Goal: Communication & Community: Answer question/provide support

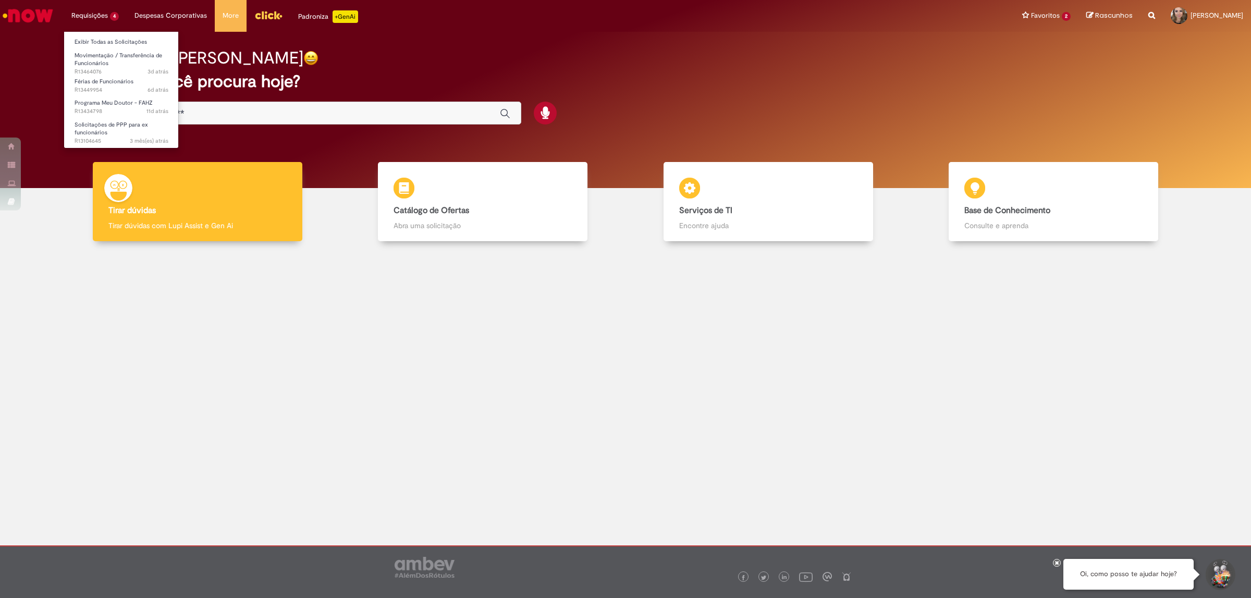
click at [94, 19] on li "Requisições 4 Exibir Todas as Solicitações Movimentação / Transferência de Func…" at bounding box center [95, 15] width 63 height 31
click at [81, 42] on link "Exibir Todas as Solicitações" at bounding box center [121, 41] width 115 height 11
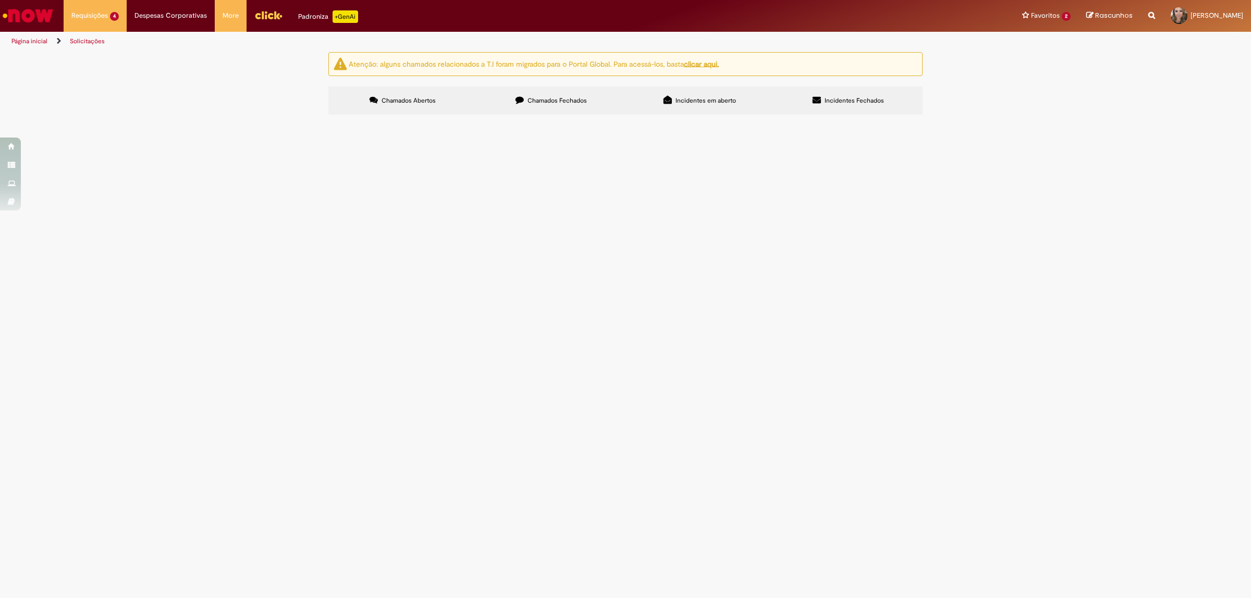
click at [0, 0] on td "Prezados, o funcionario Meujael esta com problemas de saúde e gostaria de antec…" at bounding box center [0, 0] width 0 height 0
click at [0, 0] on td "Férias de Funcionários" at bounding box center [0, 0] width 0 height 0
click at [0, 0] on span "Férias de Funcionários" at bounding box center [0, 0] width 0 height 0
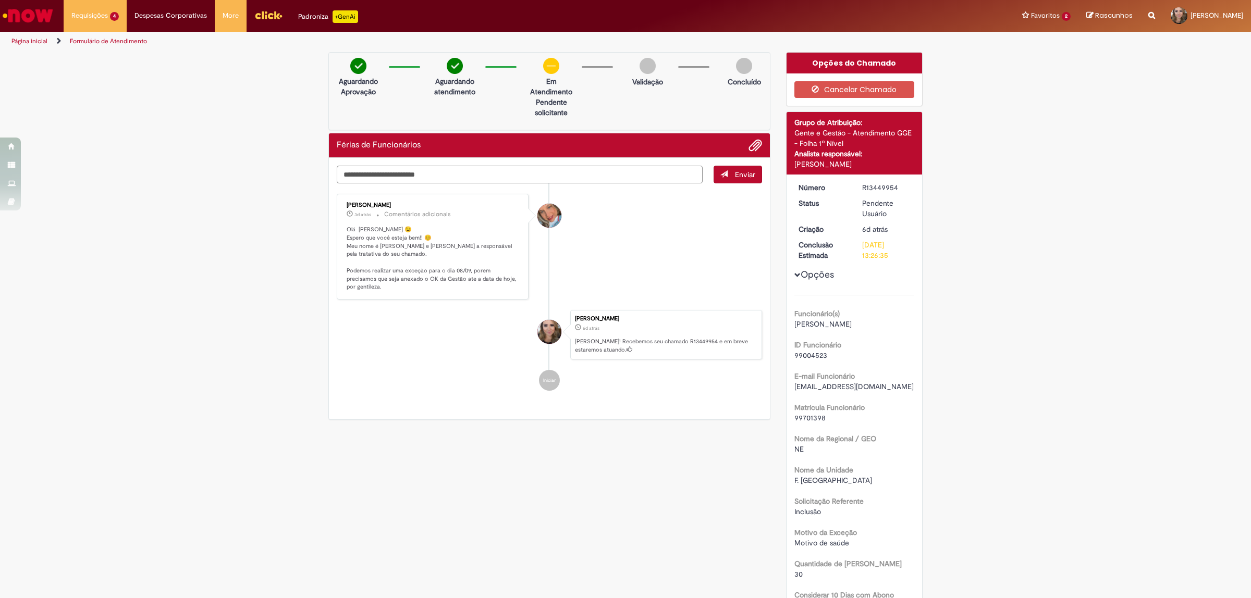
click at [452, 180] on textarea "Digite sua mensagem aqui..." at bounding box center [520, 175] width 366 height 18
type textarea "*"
type textarea "**********"
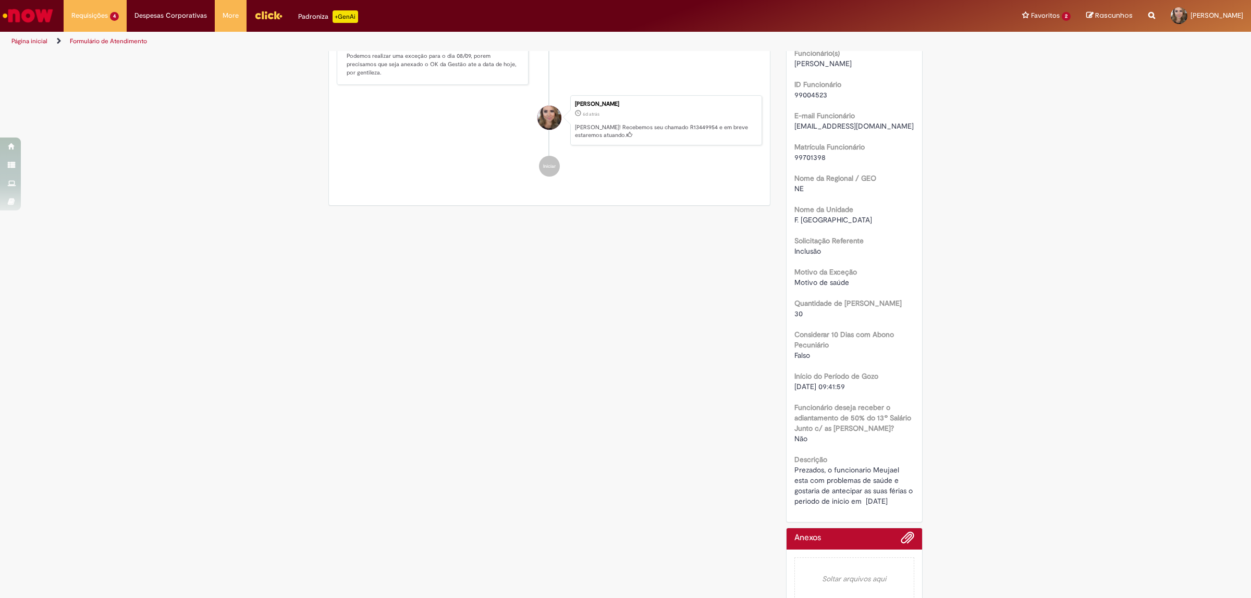
scroll to position [277, 0]
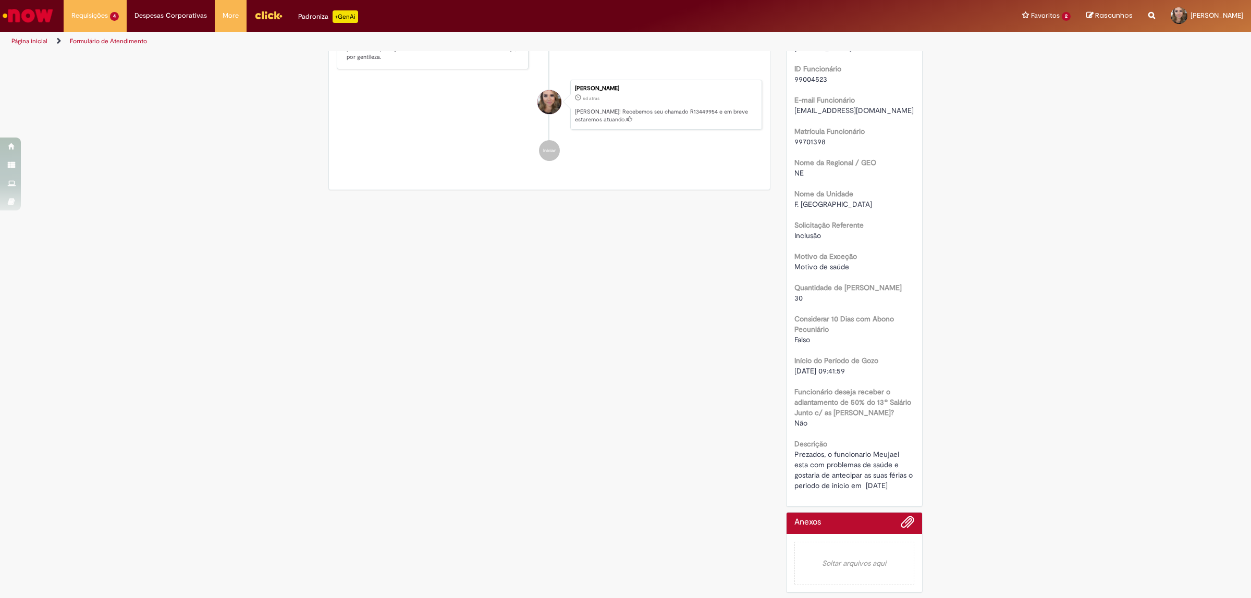
drag, startPoint x: 787, startPoint y: 454, endPoint x: 907, endPoint y: 486, distance: 124.4
click at [907, 486] on div "Número R13449954 Status Em Tratamento Criação 6d atrás 6 dias atrás Conclusão E…" at bounding box center [854, 202] width 136 height 608
copy span "Prezados, o funcionario Meujael esta com problemas de saúde e gostaria de antec…"
click at [874, 475] on span "Prezados, o funcionario Meujael esta com problemas de saúde e gostaria de antec…" at bounding box center [854, 470] width 120 height 41
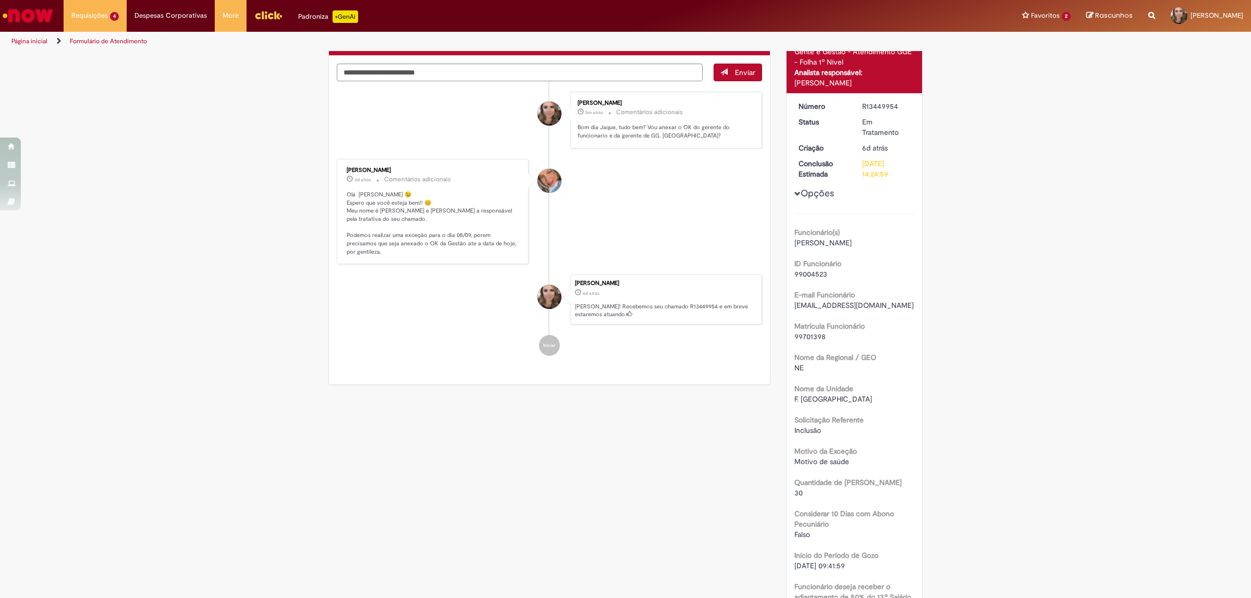
scroll to position [0, 0]
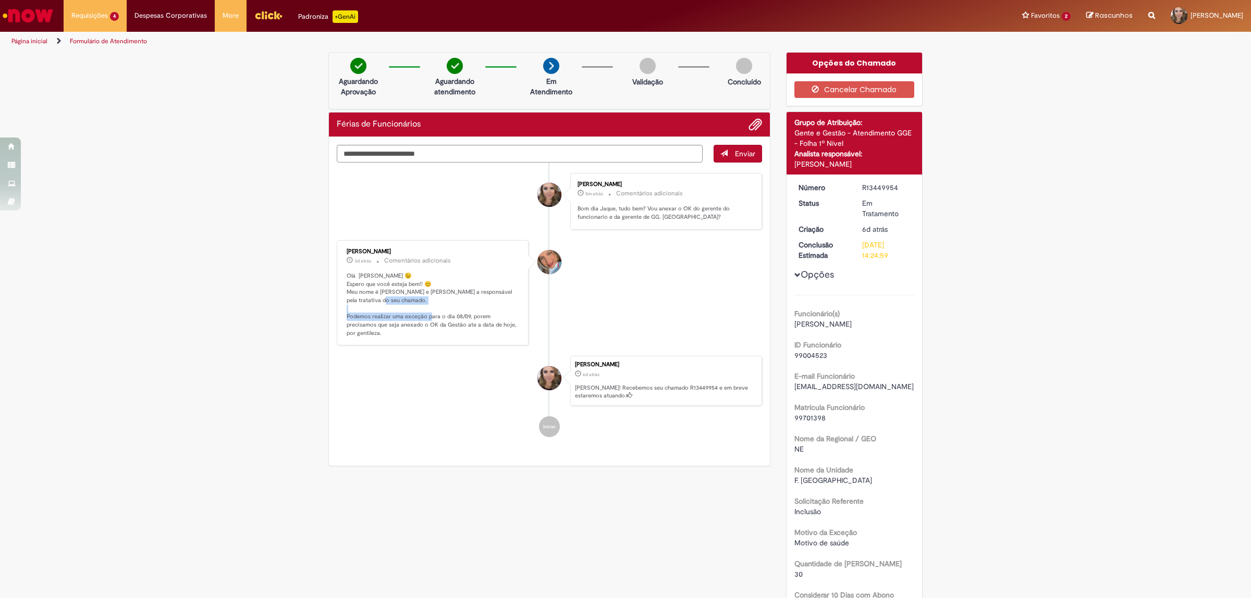
drag, startPoint x: 339, startPoint y: 314, endPoint x: 466, endPoint y: 316, distance: 127.2
click at [466, 316] on div "[PERSON_NAME] 3d atrás 3 dias atrás Comentários adicionais Olá [PERSON_NAME] 😉 …" at bounding box center [433, 293] width 186 height 100
copy p "demos realizar uma exceção para o dia 08/09, p"
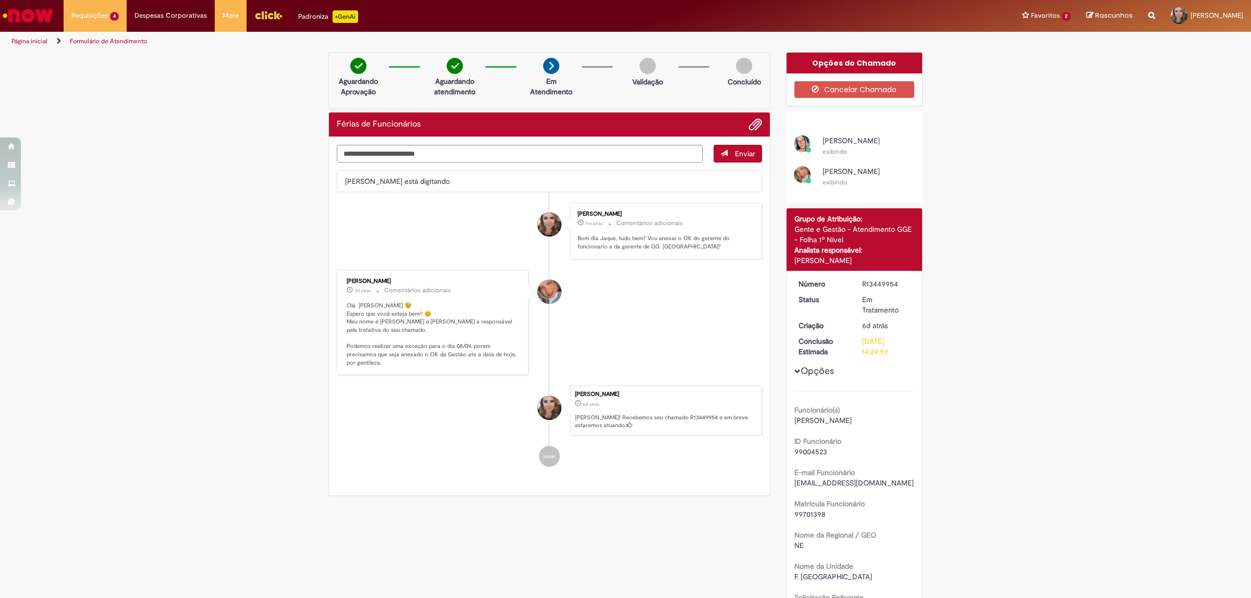
click at [222, 147] on div "Verificar Código de Barras Aguardando Aprovação Aguardando atendimento Em Atend…" at bounding box center [625, 511] width 1251 height 919
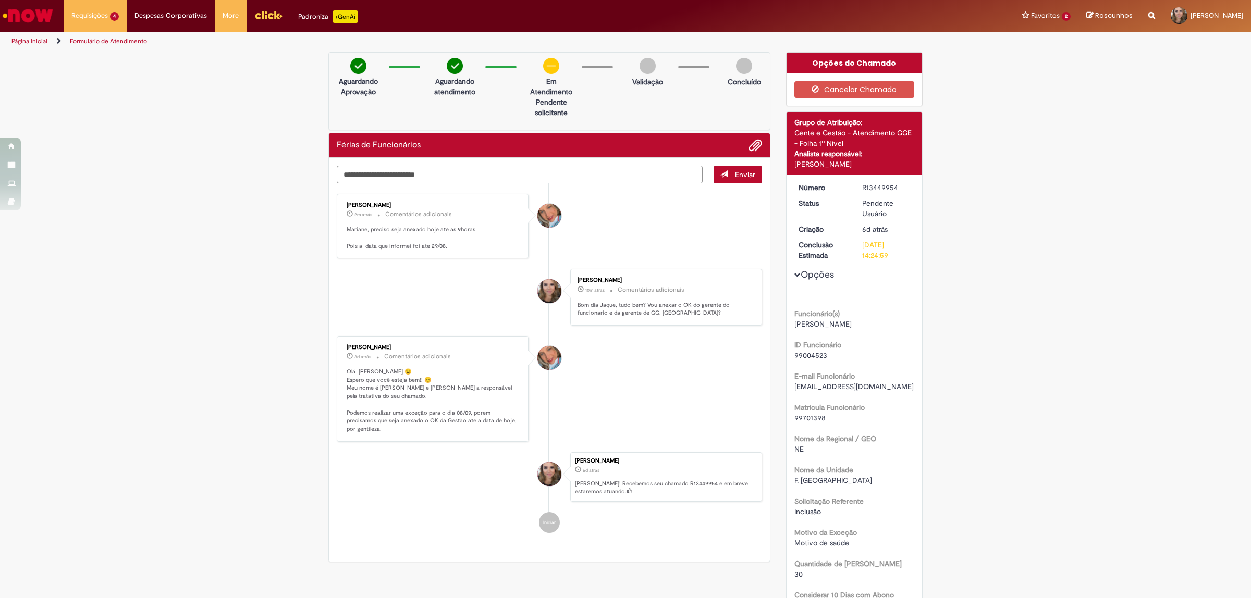
click at [484, 179] on textarea "Digite sua mensagem aqui..." at bounding box center [520, 175] width 366 height 18
click at [196, 199] on div "Verificar Código de Barras Aguardando Aprovação Aguardando atendimento Em Atend…" at bounding box center [625, 463] width 1251 height 822
click at [753, 142] on span "Adicionar anexos" at bounding box center [755, 146] width 13 height 13
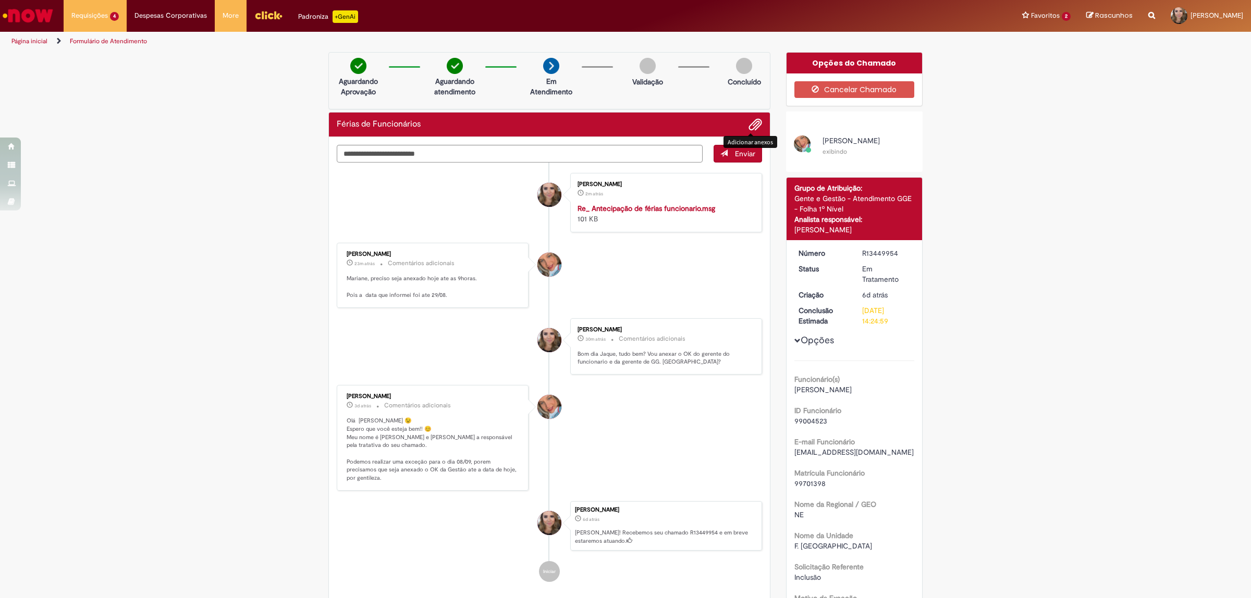
click at [196, 251] on div "Verificar Código de Barras Aguardando Aprovação Aguardando atendimento Em Atend…" at bounding box center [625, 504] width 1251 height 905
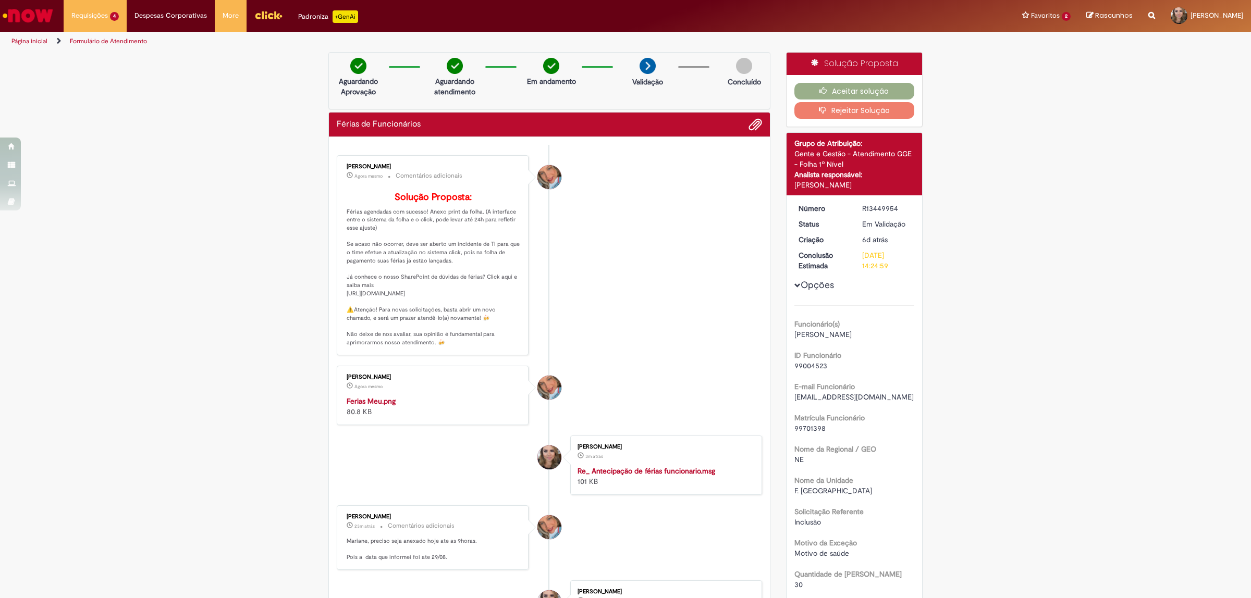
scroll to position [65, 0]
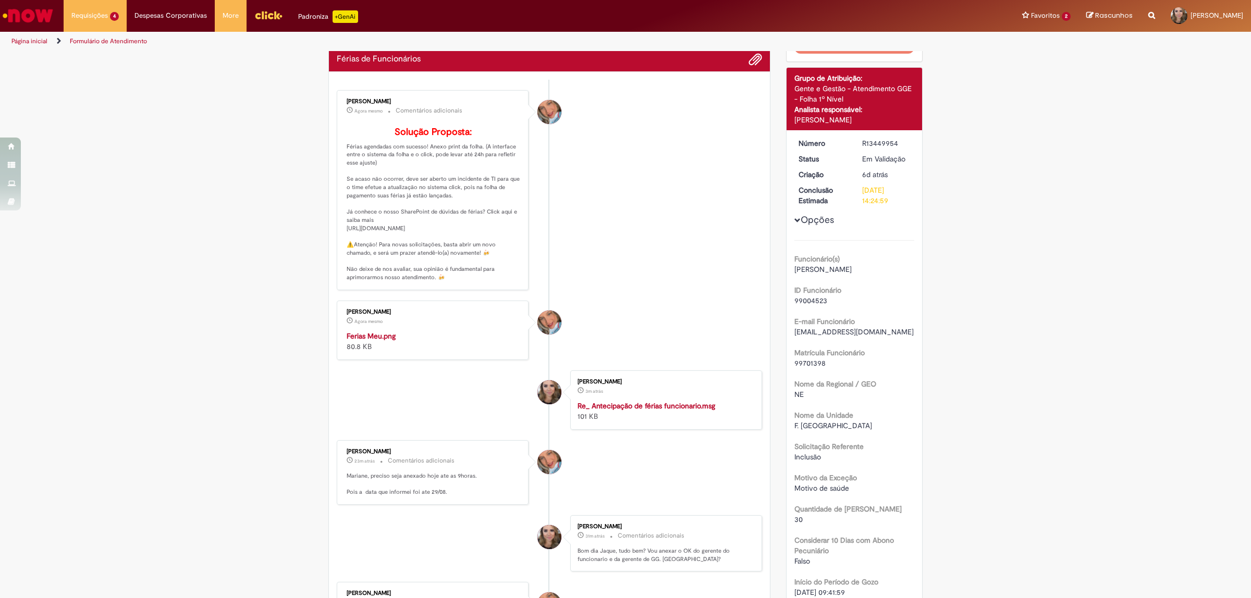
click at [398, 331] on img "Histórico de tíquete" at bounding box center [434, 331] width 174 height 0
click at [82, 9] on li "Requisições 4 Exibir Todas as Solicitações Movimentação / Transferência de Func…" at bounding box center [95, 15] width 63 height 31
click at [106, 64] on span "Movimentação / Transferência de Funcionários" at bounding box center [119, 60] width 88 height 16
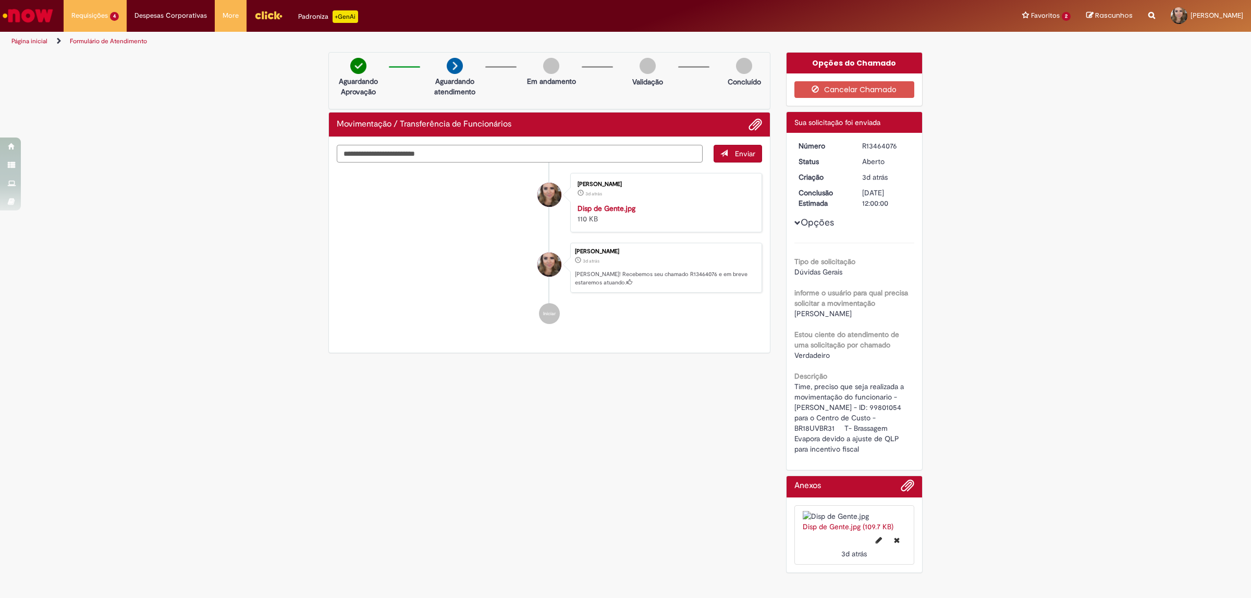
click at [412, 155] on textarea "Digite sua mensagem aqui..." at bounding box center [520, 154] width 366 height 18
click at [376, 203] on li "Marianne De Arruda 3d atrás 3 dias atrás Disp de Gente.jpg 110 KB" at bounding box center [549, 202] width 425 height 59
click at [374, 155] on textarea "Digite sua mensagem aqui..." at bounding box center [520, 154] width 366 height 18
type textarea "*"
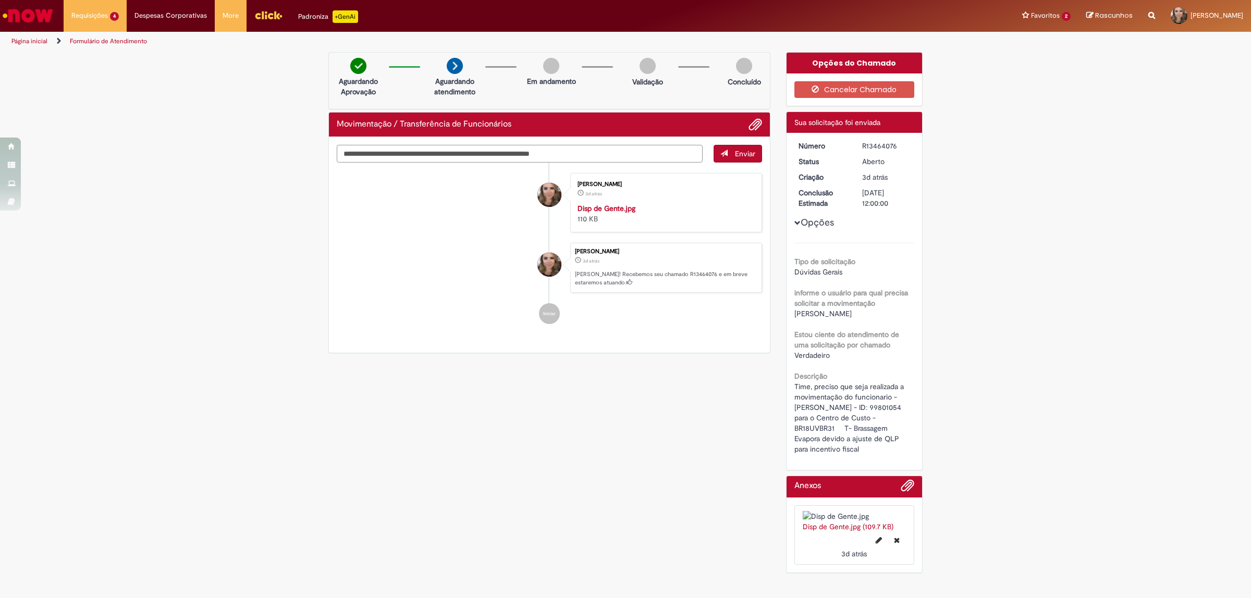
type textarea "**********"
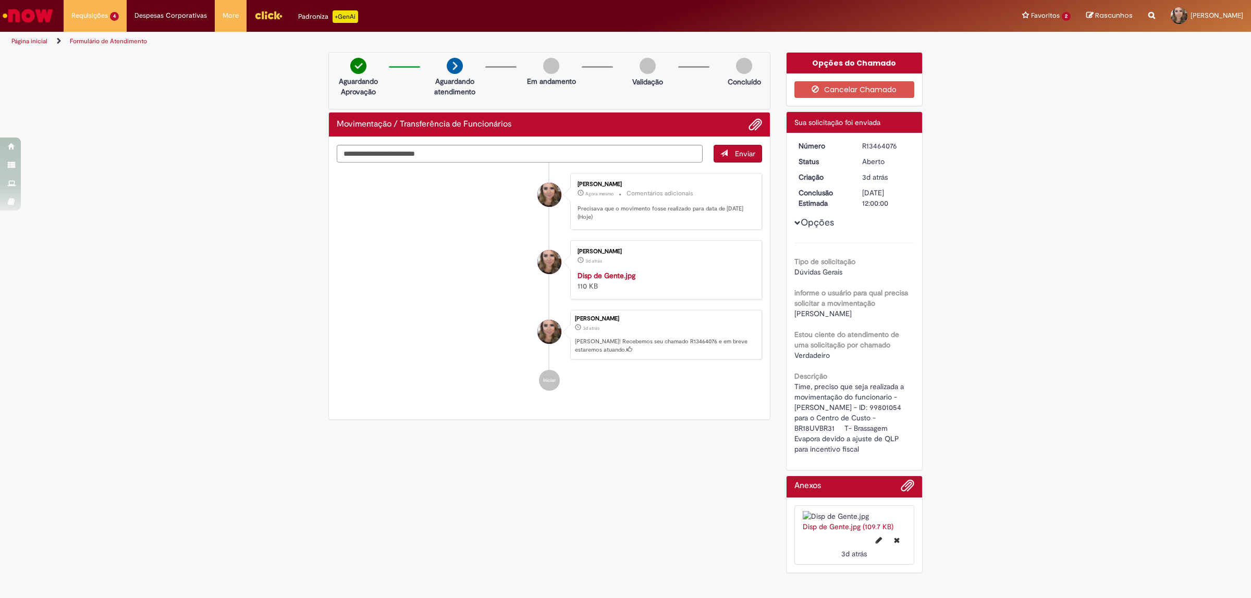
click at [735, 157] on span "Enviar" at bounding box center [745, 153] width 20 height 9
click at [1117, 254] on div "Verificar Código de Barras Aguardando Aprovação Aguardando atendimento Em andam…" at bounding box center [625, 315] width 1251 height 526
click at [191, 209] on div "Verificar Código de Barras Aguardando Aprovação Aguardando atendimento Em andam…" at bounding box center [625, 315] width 1251 height 526
click at [189, 186] on div "Verificar Código de Barras Aguardando Aprovação Aguardando atendimento Em andam…" at bounding box center [625, 315] width 1251 height 526
click at [118, 246] on div "Verificar Código de Barras Aguardando Aprovação Aguardando atendimento Em andam…" at bounding box center [625, 315] width 1251 height 526
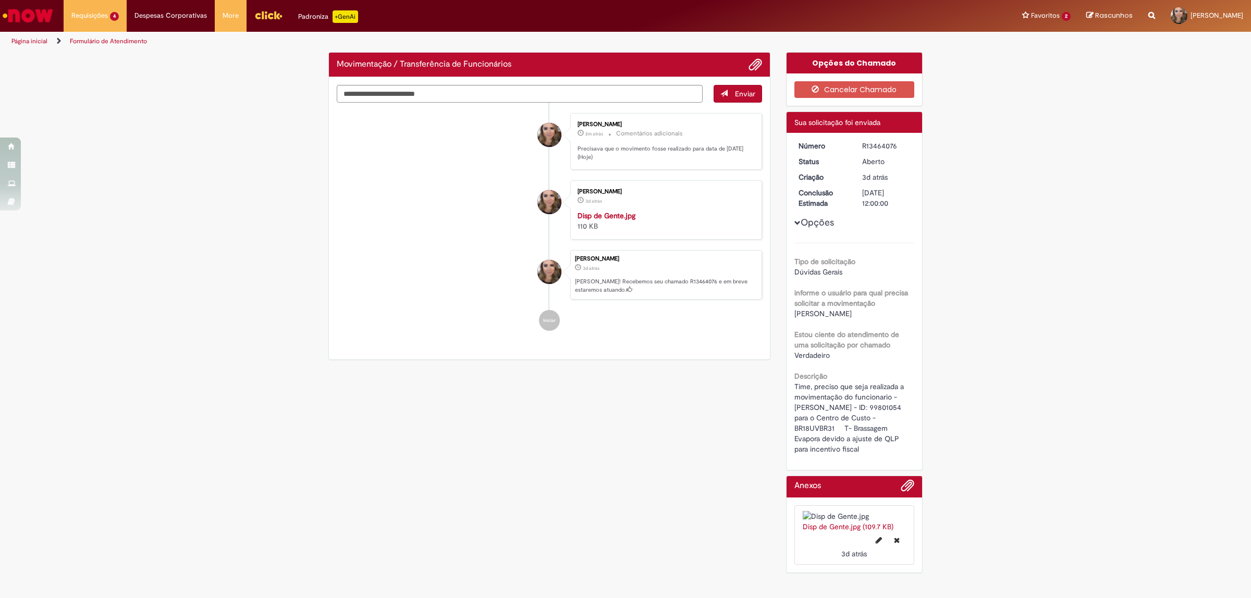
click at [139, 138] on div "Verificar Código de Barras Movimentação / Transferência de Funcionários Enviar …" at bounding box center [625, 315] width 1251 height 526
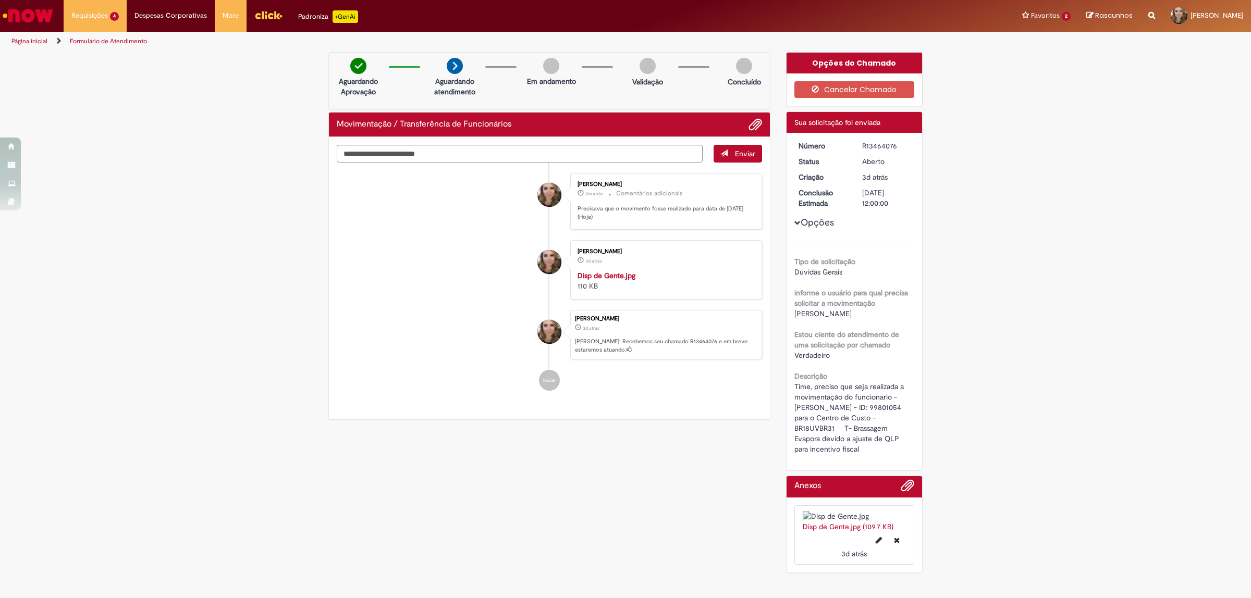
click at [159, 174] on div "Verificar Código de Barras Aguardando Aprovação Aguardando atendimento Em andam…" at bounding box center [625, 315] width 1251 height 526
